Goal: Communication & Community: Answer question/provide support

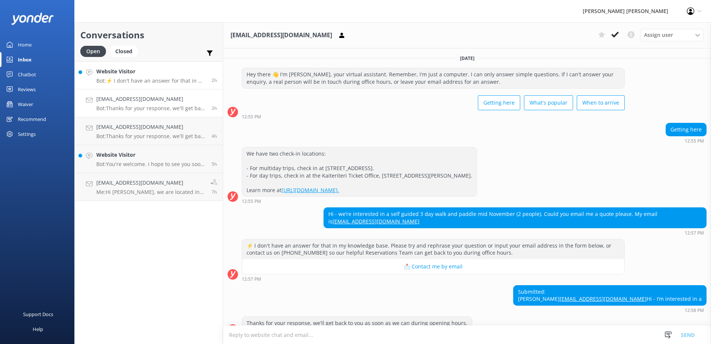
scroll to position [110, 0]
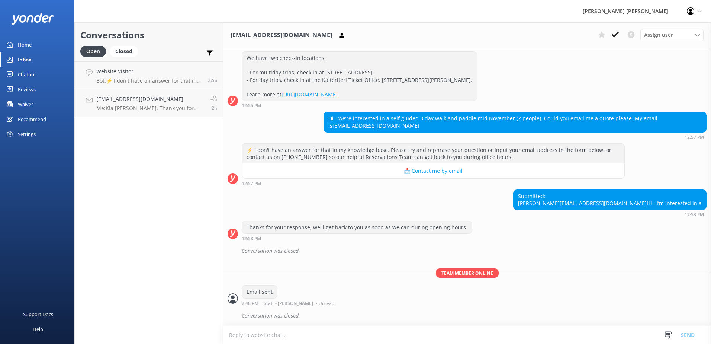
scroll to position [110, 0]
click at [141, 105] on div "pchmaxwell@gmail.com Me: Kia ora Penny, Thank you for your query, we can do a p…" at bounding box center [150, 103] width 109 height 16
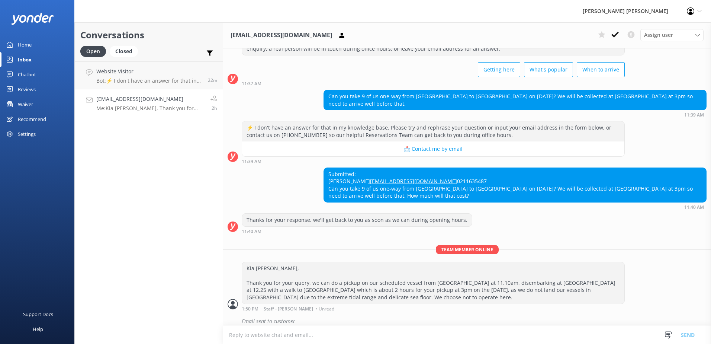
scroll to position [46, 0]
